Goal: Task Accomplishment & Management: Use online tool/utility

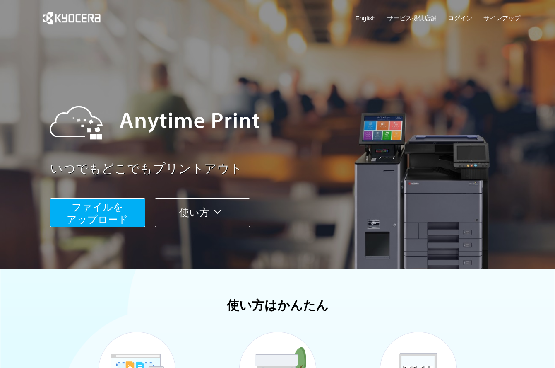
click at [114, 209] on span "ファイルを ​​アップロード" at bounding box center [98, 213] width 62 height 24
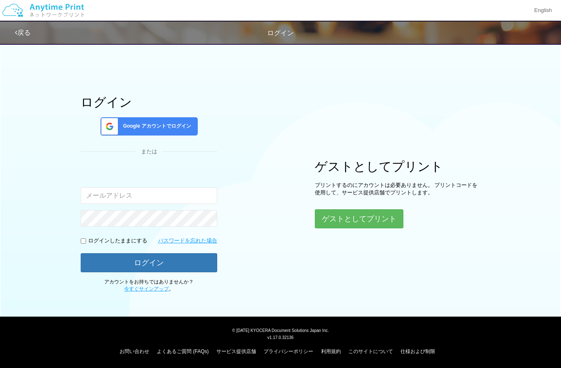
type input "narukin+yamazaki@gmail.com"
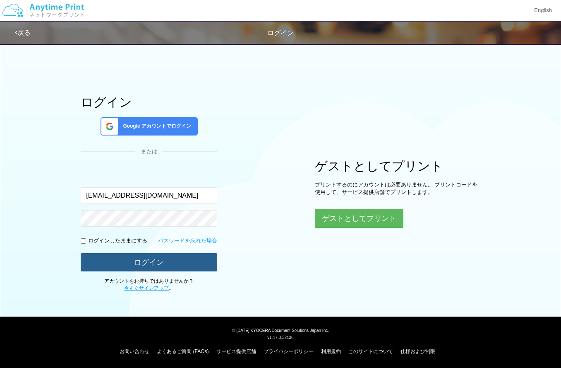
click at [138, 266] on button "ログイン" at bounding box center [149, 262] width 137 height 18
click at [139, 264] on button "ログイン" at bounding box center [149, 262] width 137 height 18
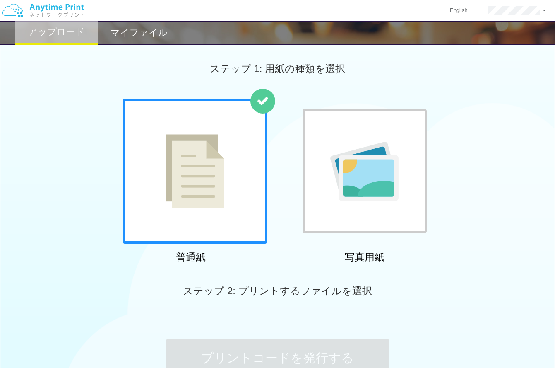
click at [221, 150] on img at bounding box center [195, 171] width 59 height 74
click at [221, 155] on img at bounding box center [195, 171] width 59 height 74
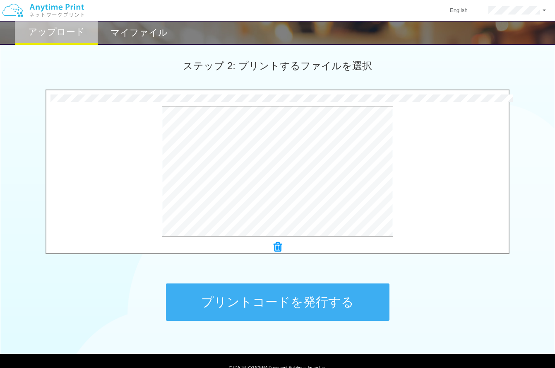
scroll to position [262, 0]
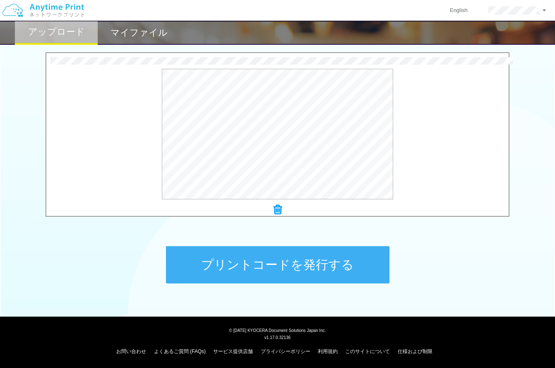
click at [304, 268] on button "プリントコードを発行する" at bounding box center [278, 264] width 224 height 37
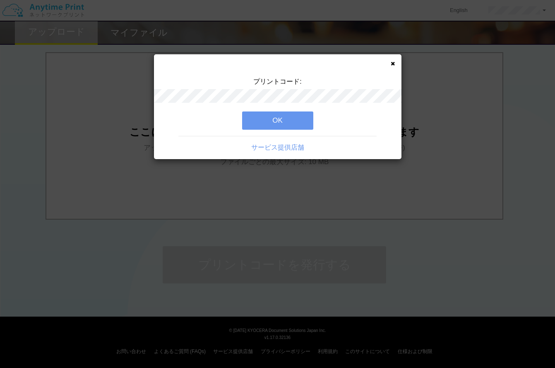
scroll to position [0, 0]
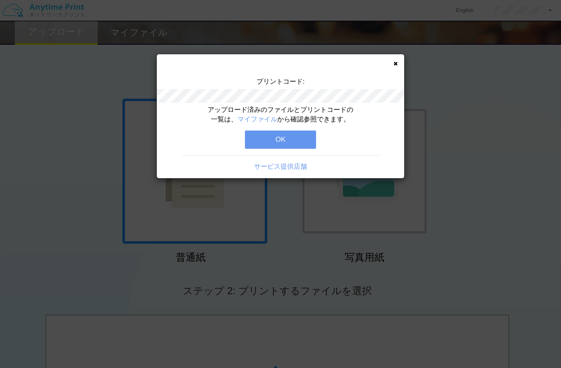
click at [267, 137] on button "OK" at bounding box center [280, 139] width 71 height 18
